Goal: Navigation & Orientation: Find specific page/section

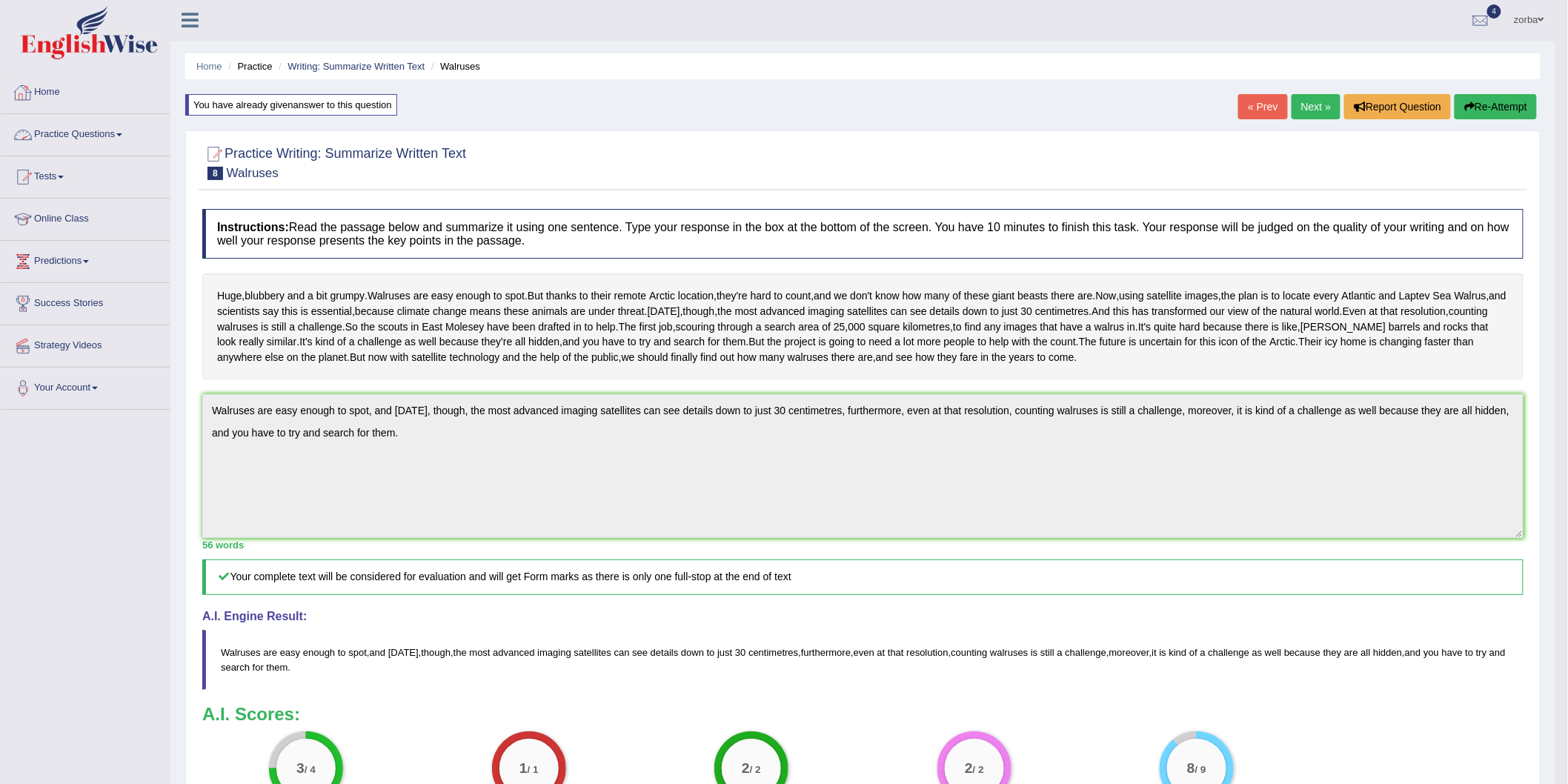
click at [61, 84] on link "Home" at bounding box center [85, 91] width 169 height 37
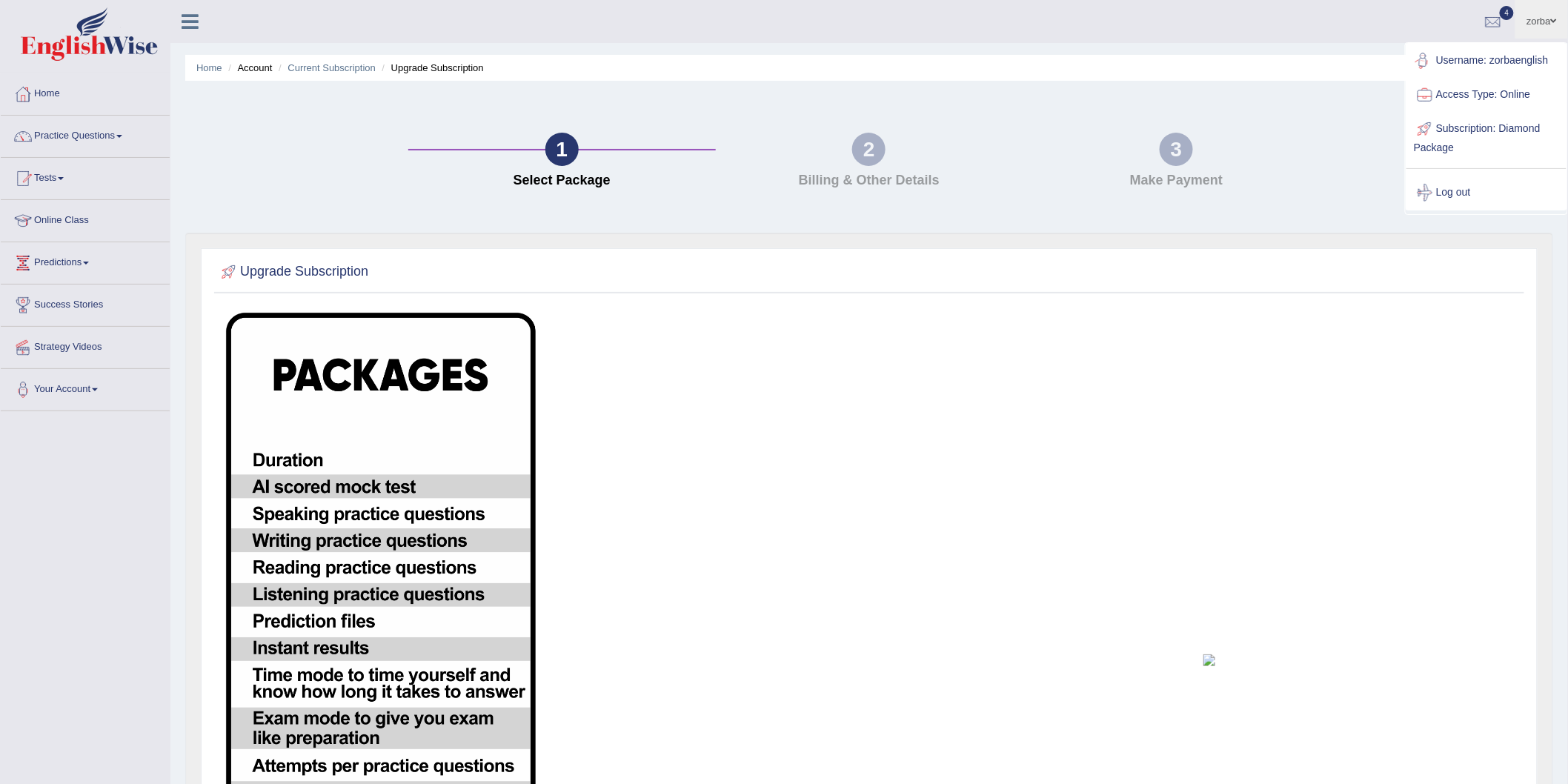
drag, startPoint x: 1337, startPoint y: 32, endPoint x: 1338, endPoint y: 94, distance: 62.0
click at [1337, 31] on ul "zorba Toggle navigation Username: zorbaenglish Access Type: Online Subscription…" at bounding box center [1078, 21] width 978 height 43
click at [55, 90] on link "Home" at bounding box center [85, 92] width 169 height 37
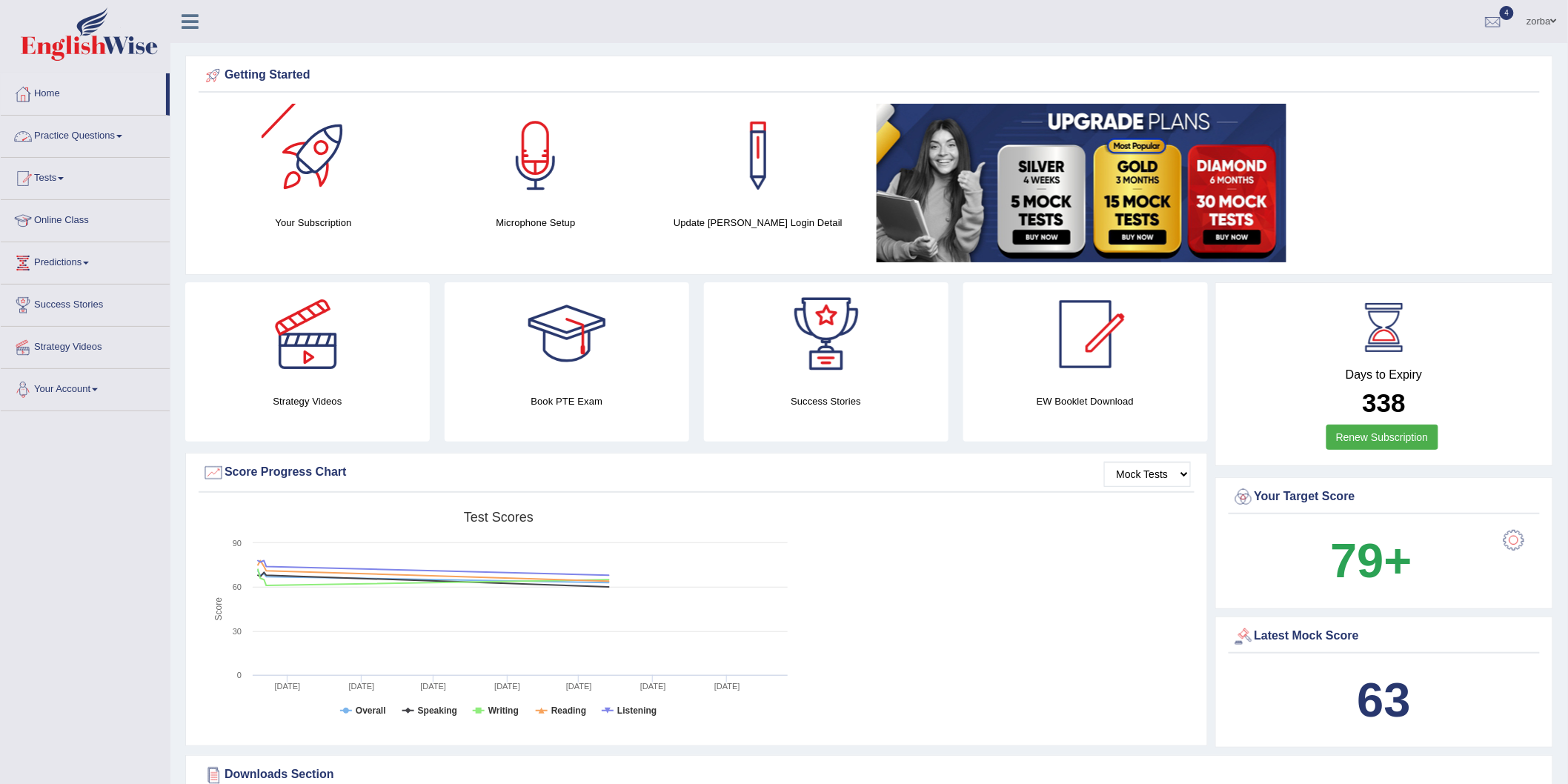
click at [91, 133] on link "Practice Questions" at bounding box center [85, 134] width 169 height 37
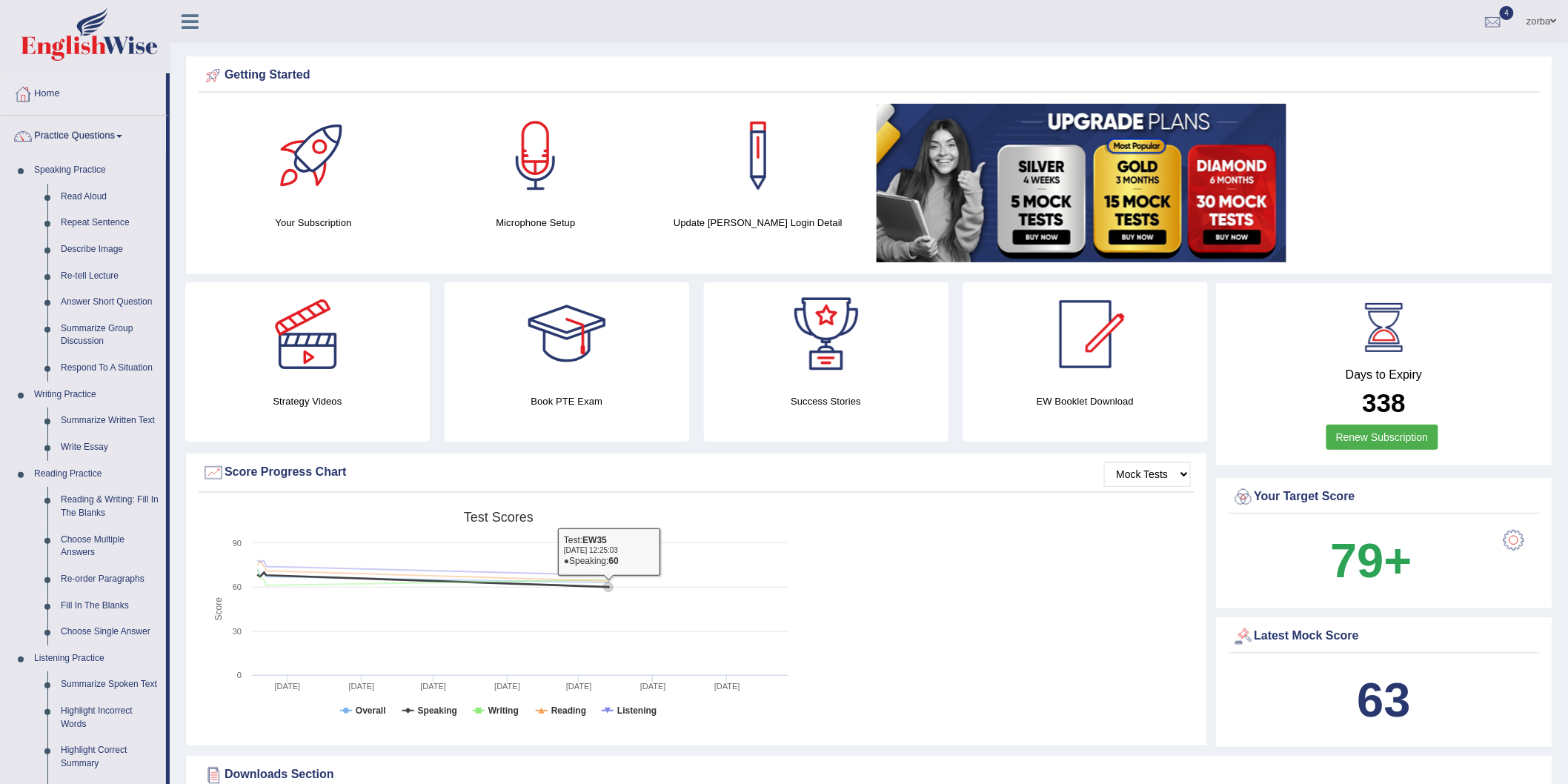
click at [202, 19] on link at bounding box center [190, 19] width 39 height 22
